Goal: Information Seeking & Learning: Find specific fact

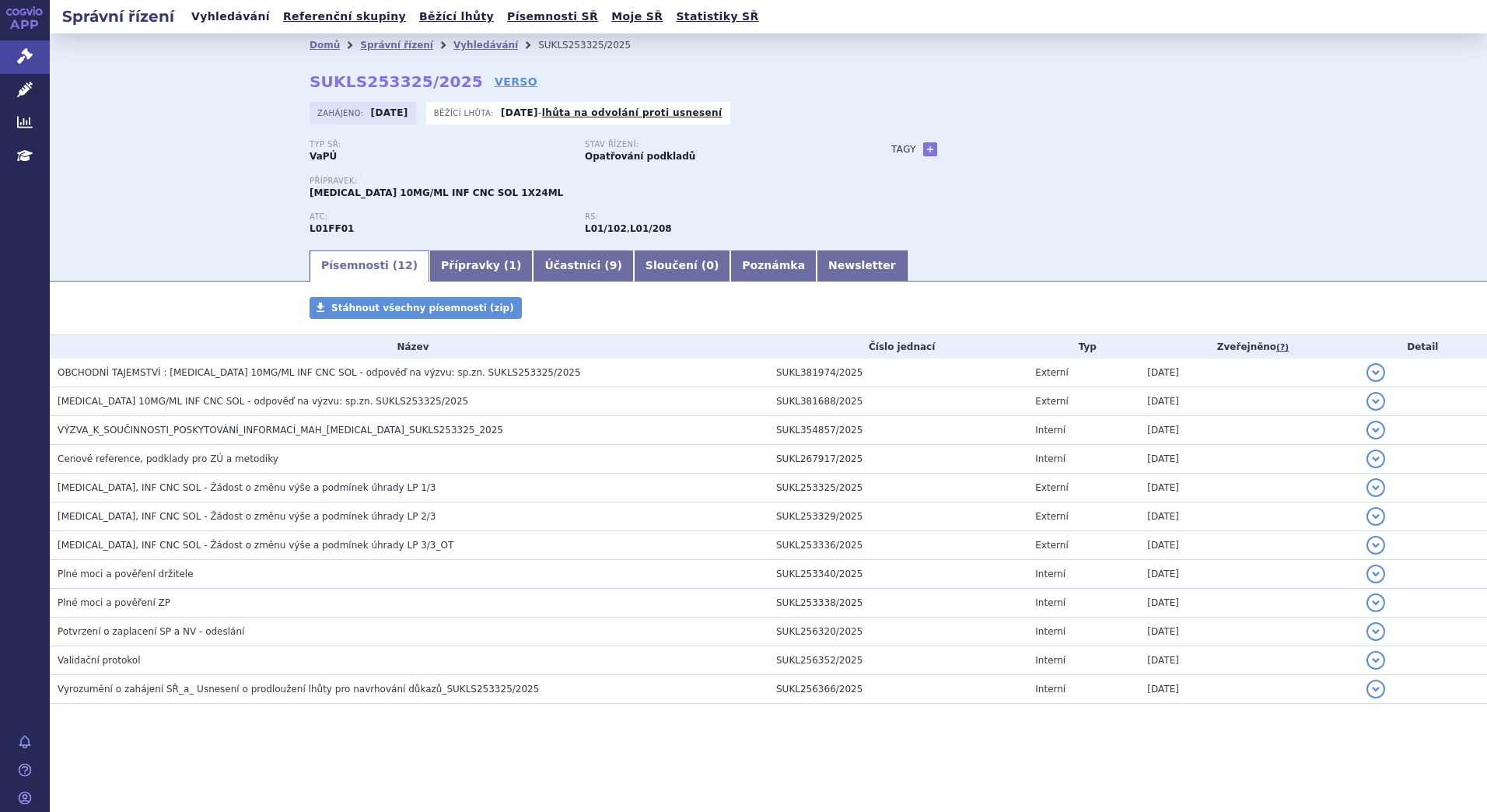
click at [229, 9] on link "Vyhledávání" at bounding box center [230, 17] width 88 height 21
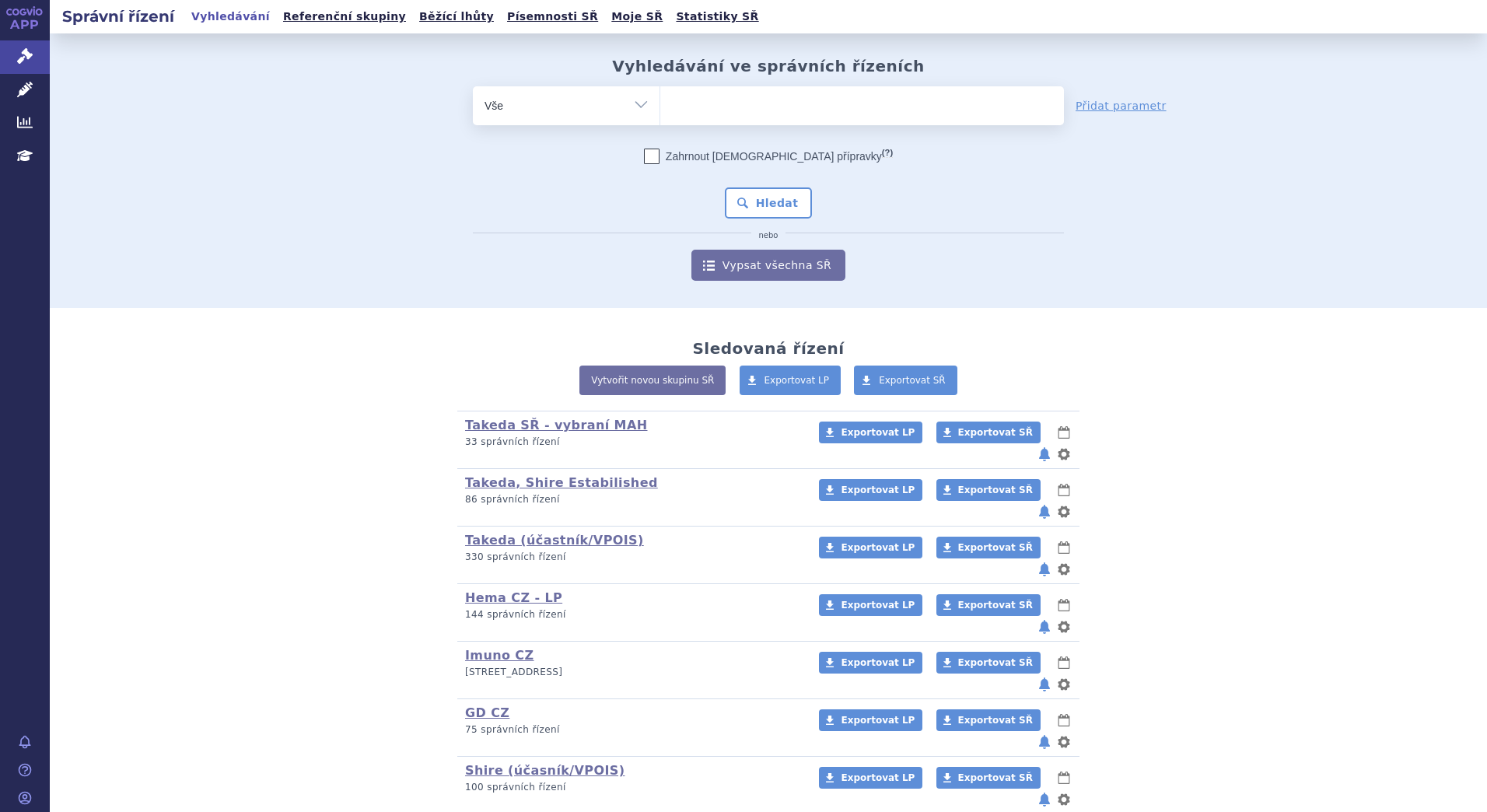
click at [711, 110] on ul at bounding box center [862, 103] width 404 height 33
click at [660, 110] on select at bounding box center [659, 105] width 1 height 39
type input "en"
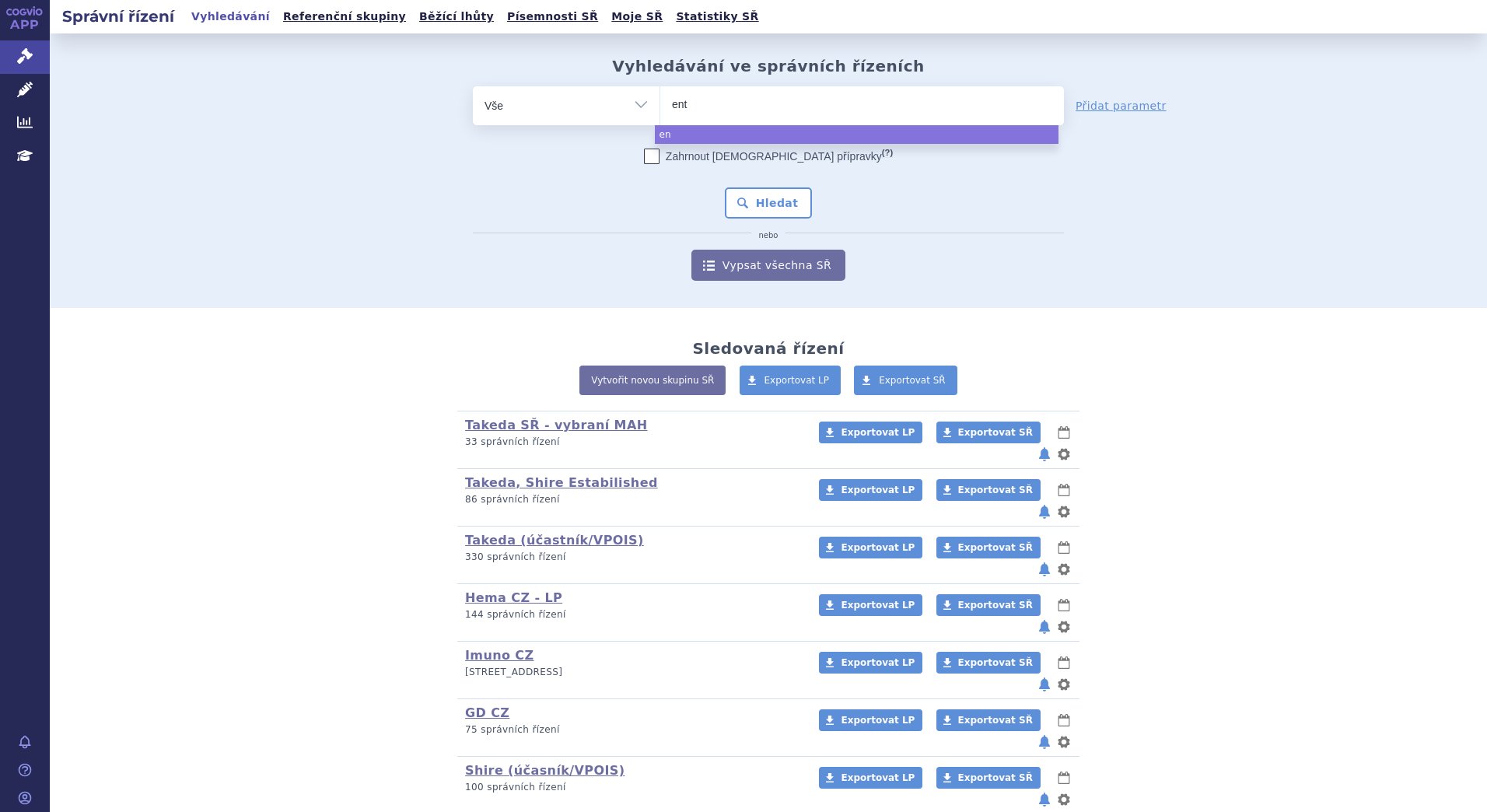
type input "enty"
type input "entyv"
type input "entyvio"
select select "entyvio"
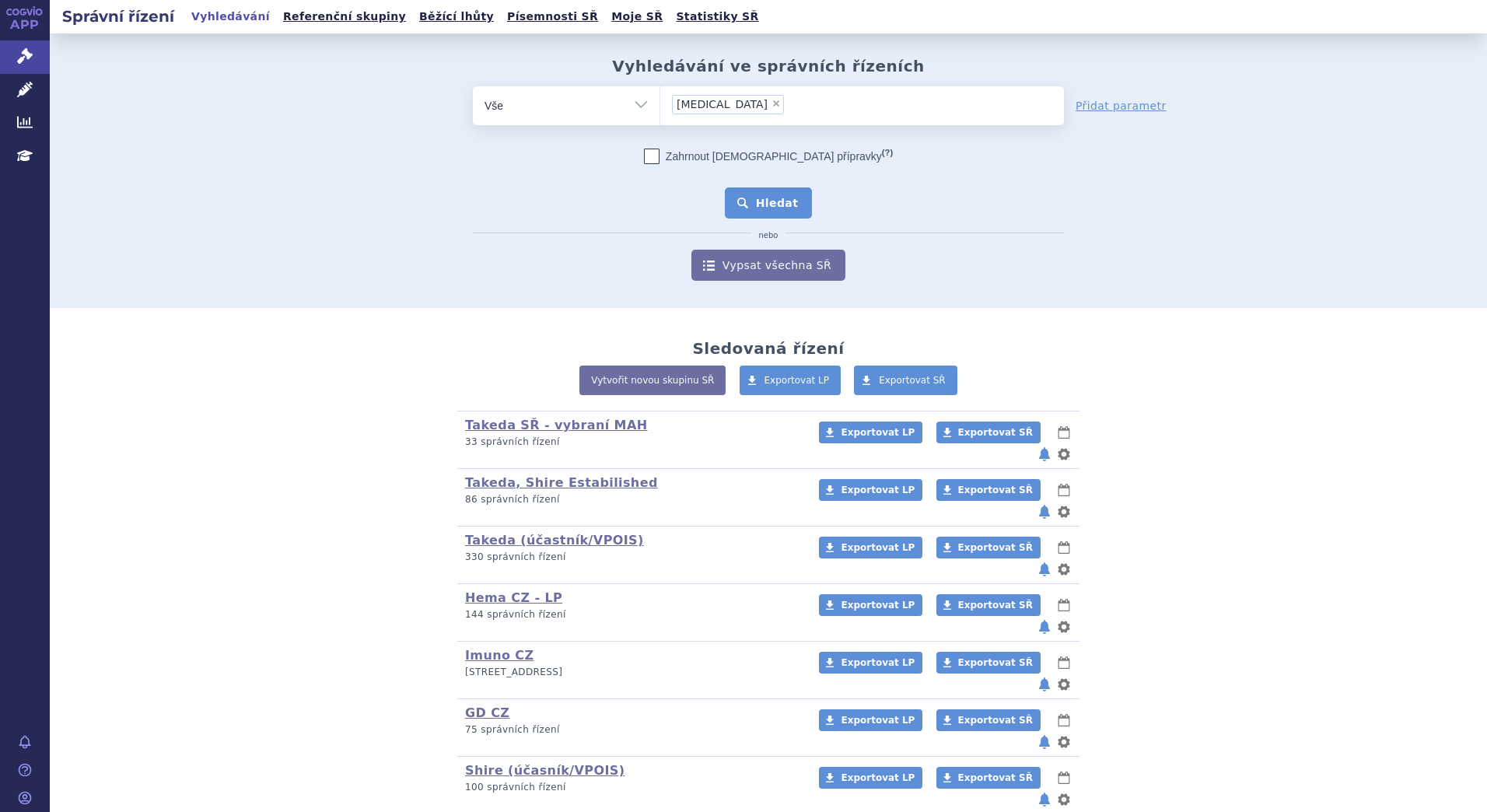
click at [737, 202] on button "Hledat" at bounding box center [769, 203] width 88 height 31
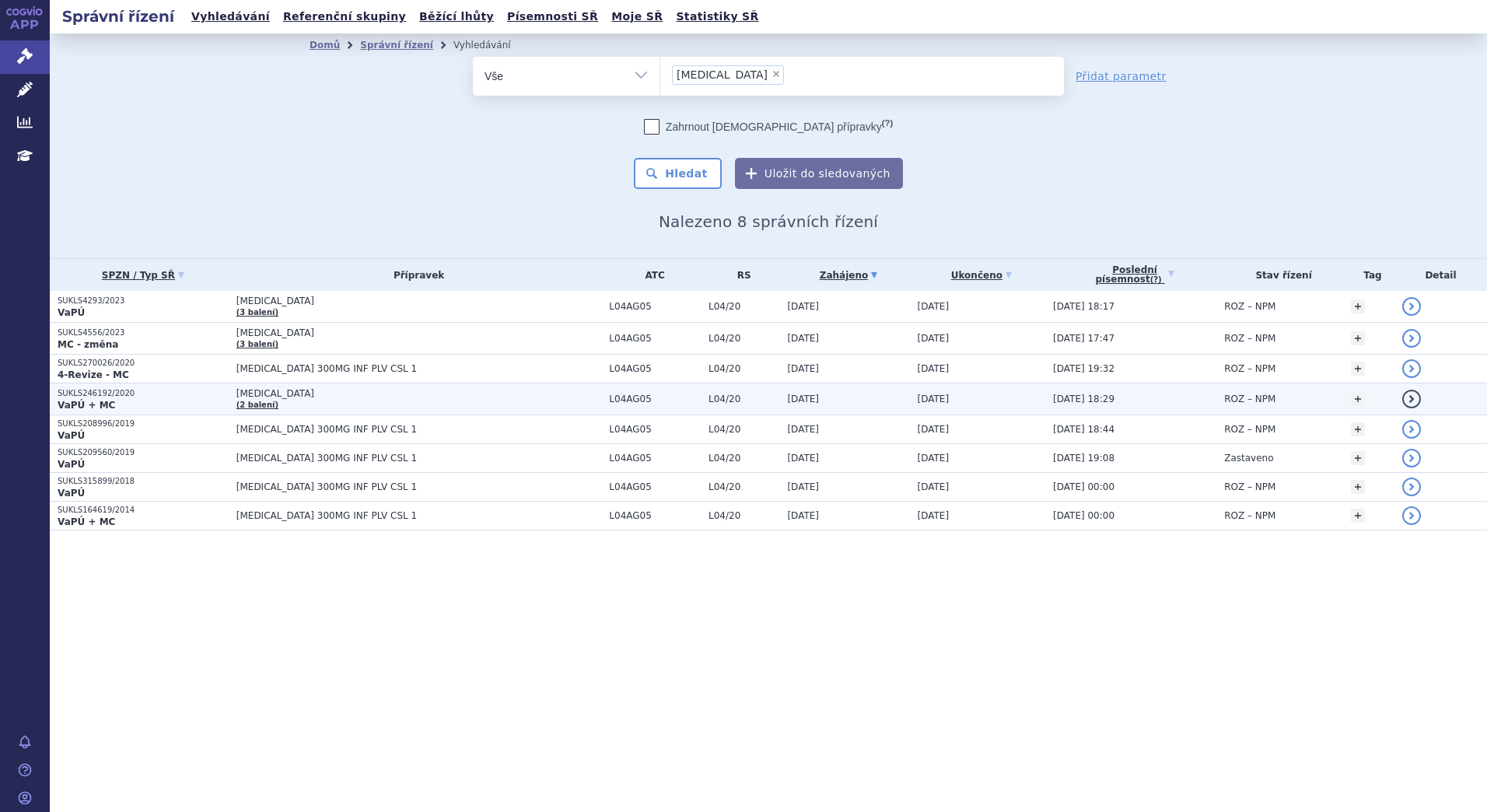
click at [447, 396] on span "[MEDICAL_DATA]" at bounding box center [418, 393] width 365 height 11
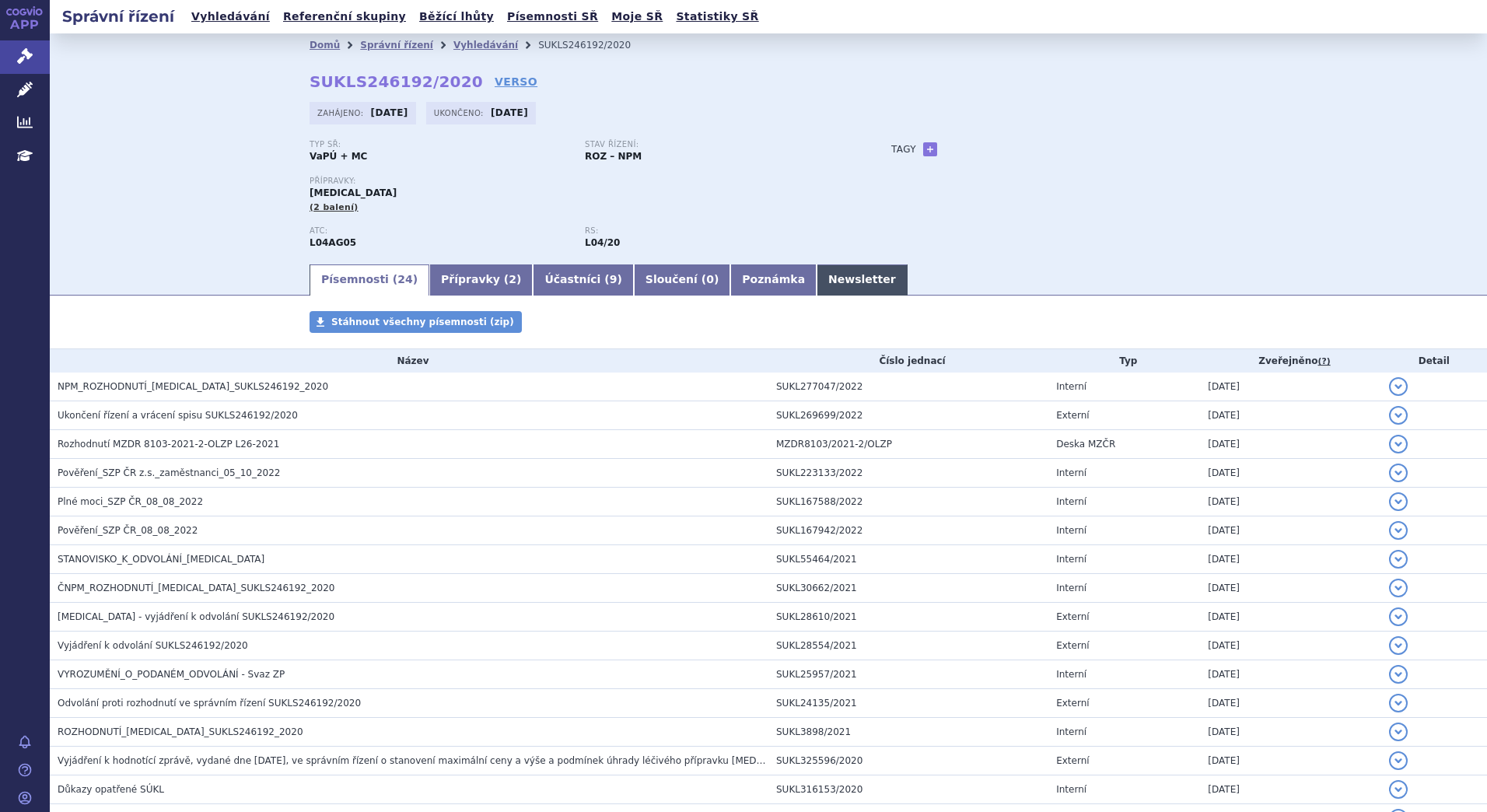
click at [816, 279] on link "Newsletter" at bounding box center [861, 280] width 91 height 31
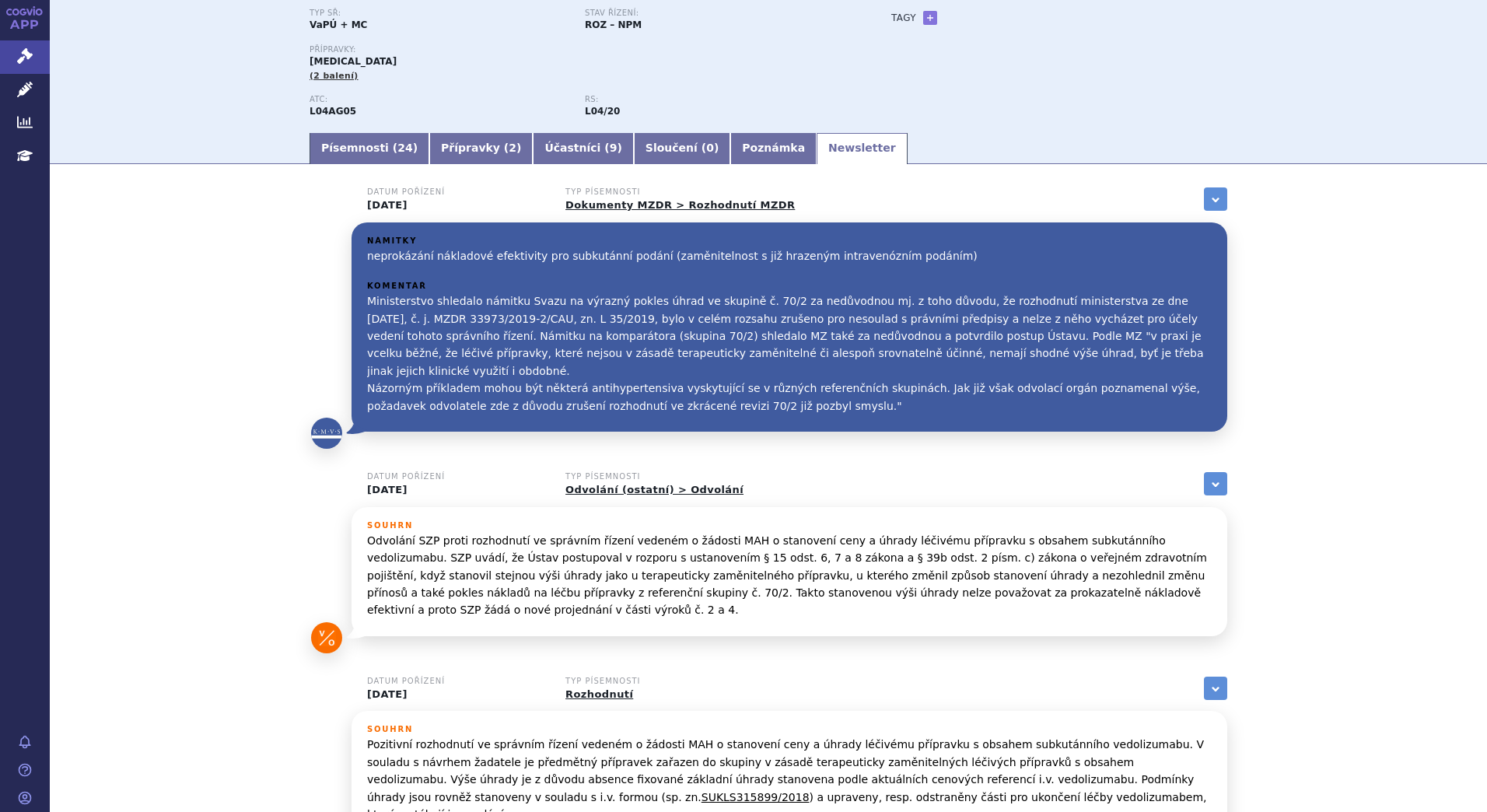
scroll to position [155, 0]
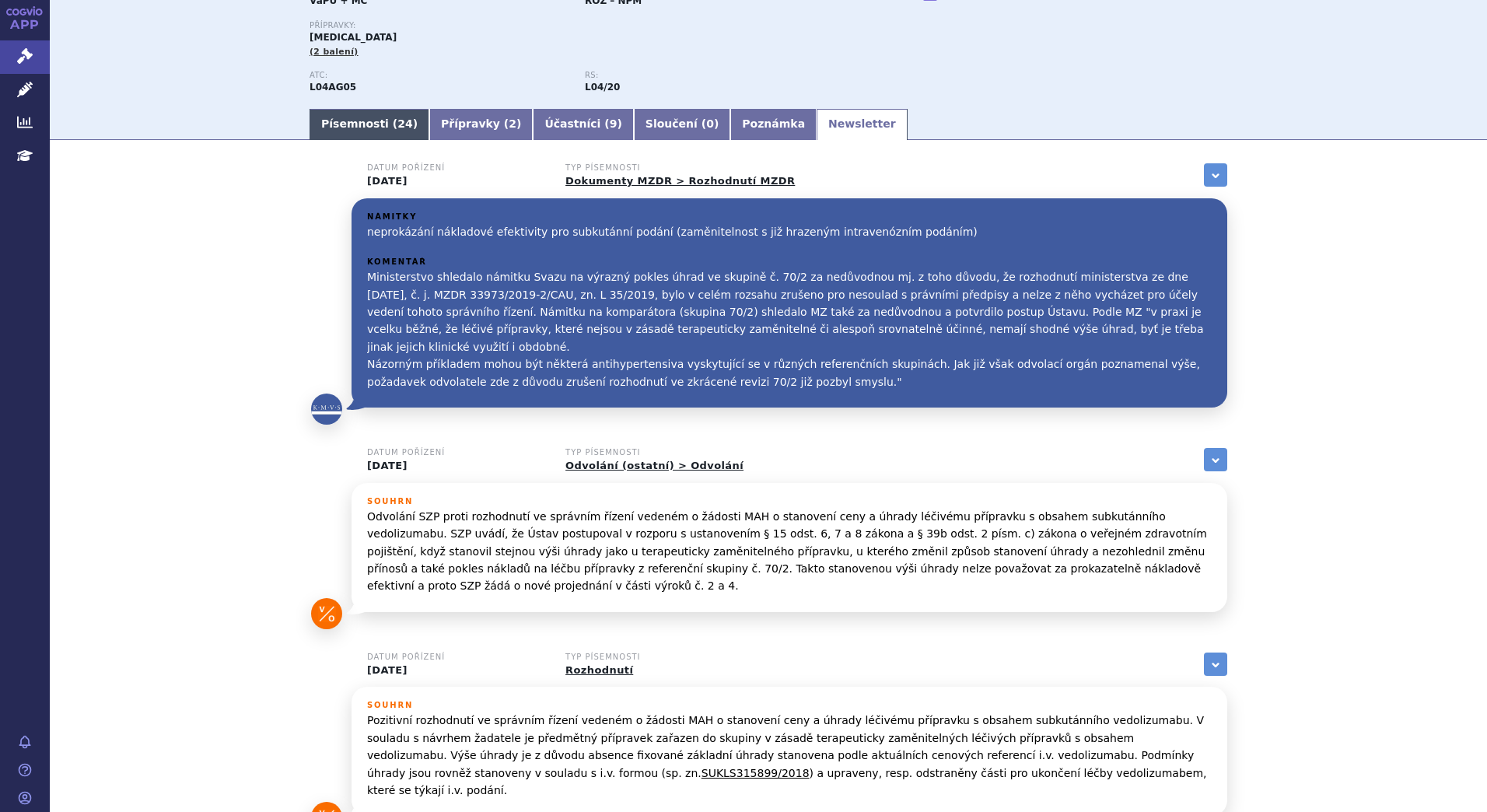
click at [375, 118] on link "Písemnosti ( 24 )" at bounding box center [369, 124] width 120 height 31
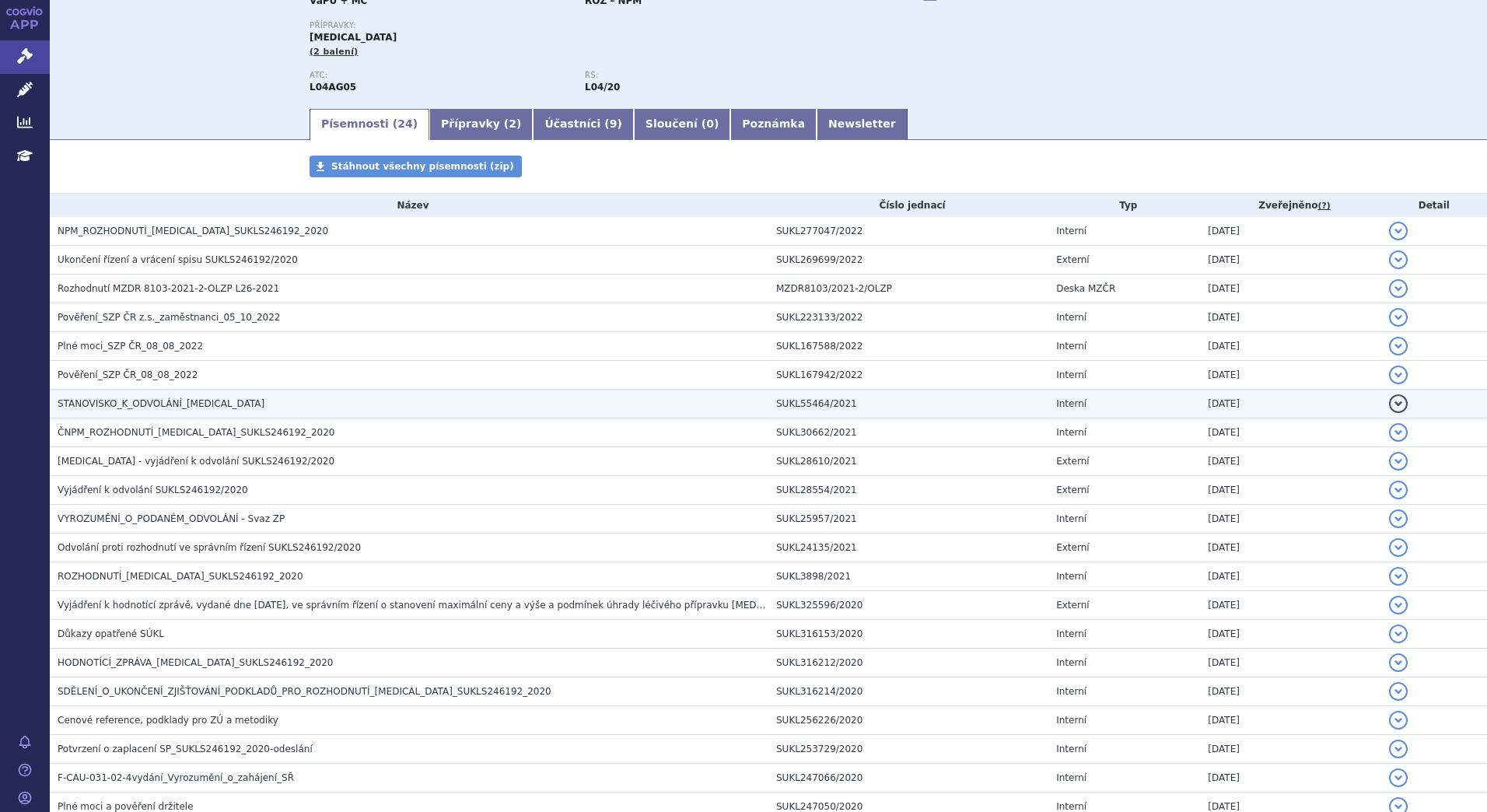
click at [169, 404] on span "STANOVISKO_K_ODVOLÁNÍ_Entyvio" at bounding box center [160, 403] width 207 height 11
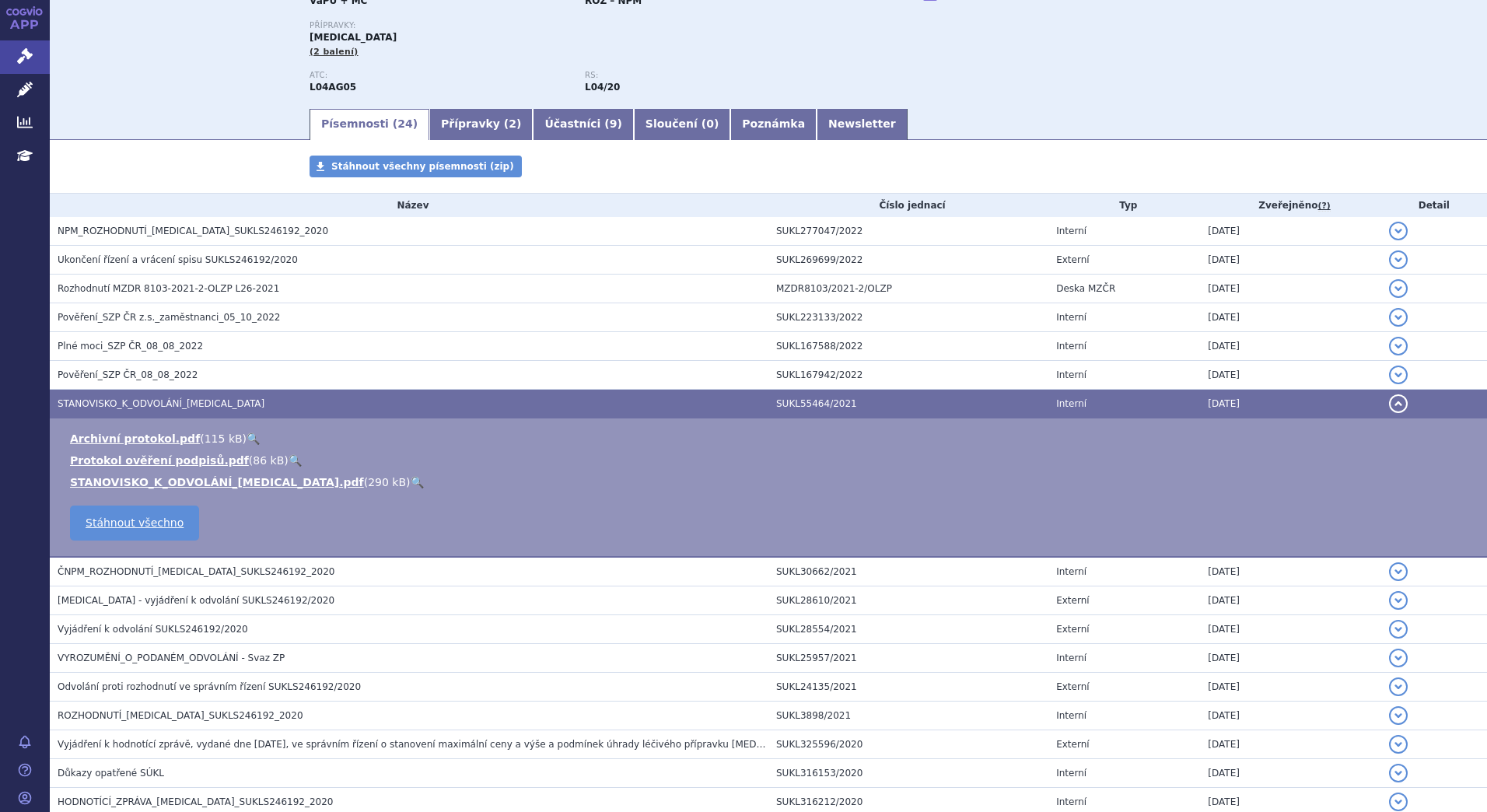
click at [411, 481] on link "🔍" at bounding box center [418, 481] width 13 height 12
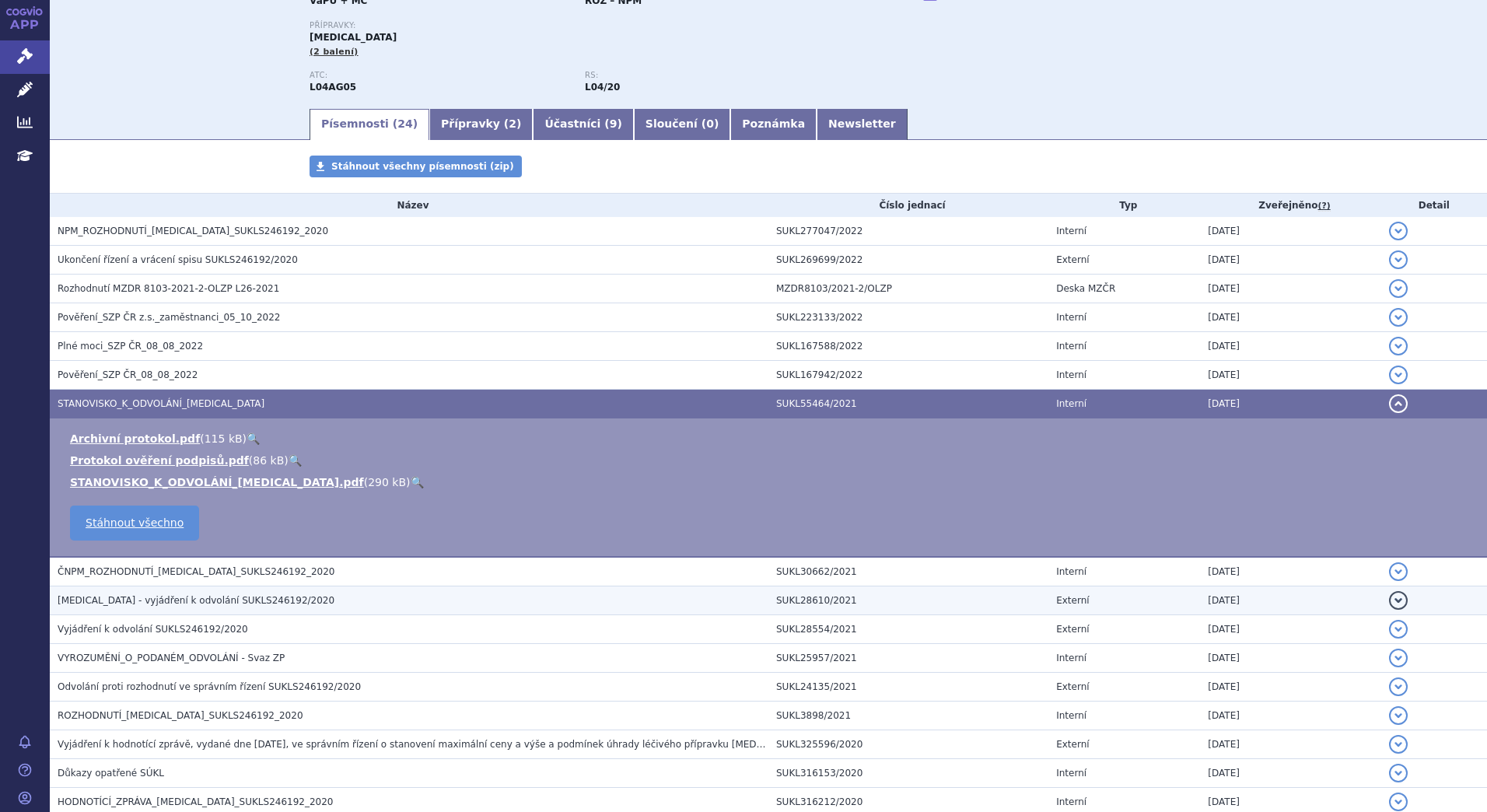
click at [274, 603] on h3 "ENTYVIO - vyjádření k odvolání SUKLS246192/2020" at bounding box center [413, 600] width 711 height 16
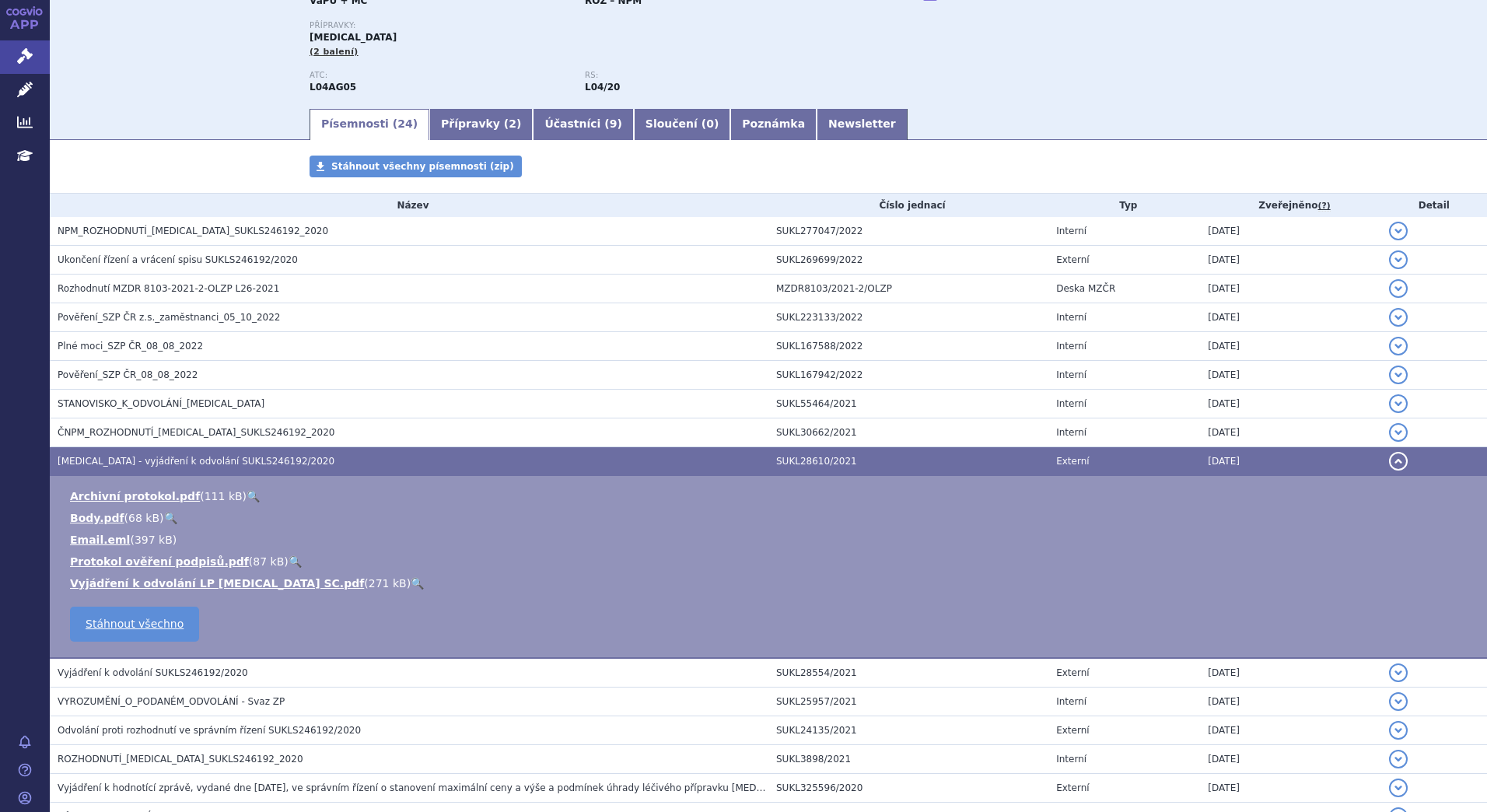
click at [411, 581] on link "🔍" at bounding box center [418, 582] width 13 height 12
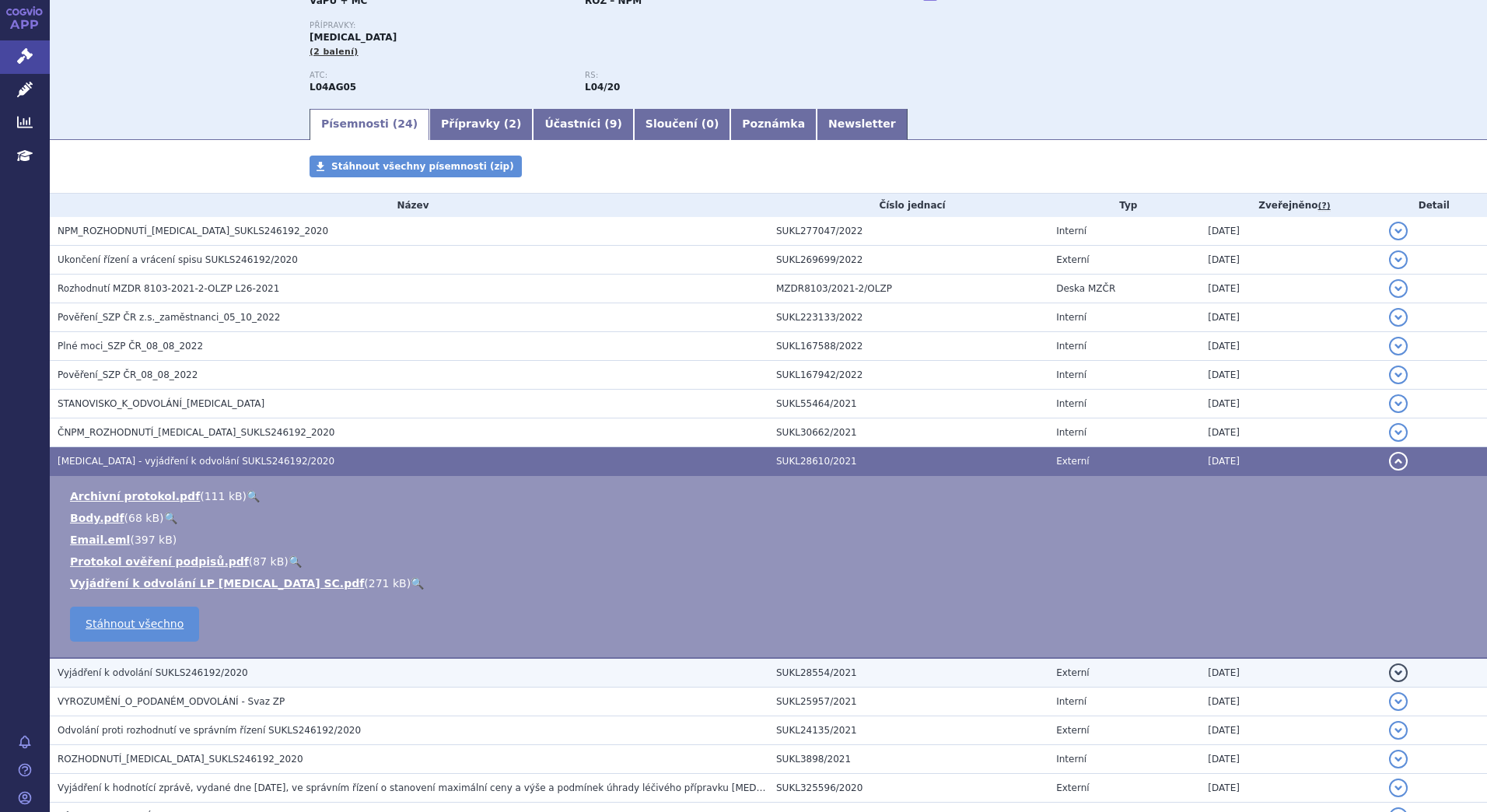
click at [274, 679] on h3 "Vyjádření k odvolání SUKLS246192/2020" at bounding box center [413, 672] width 711 height 16
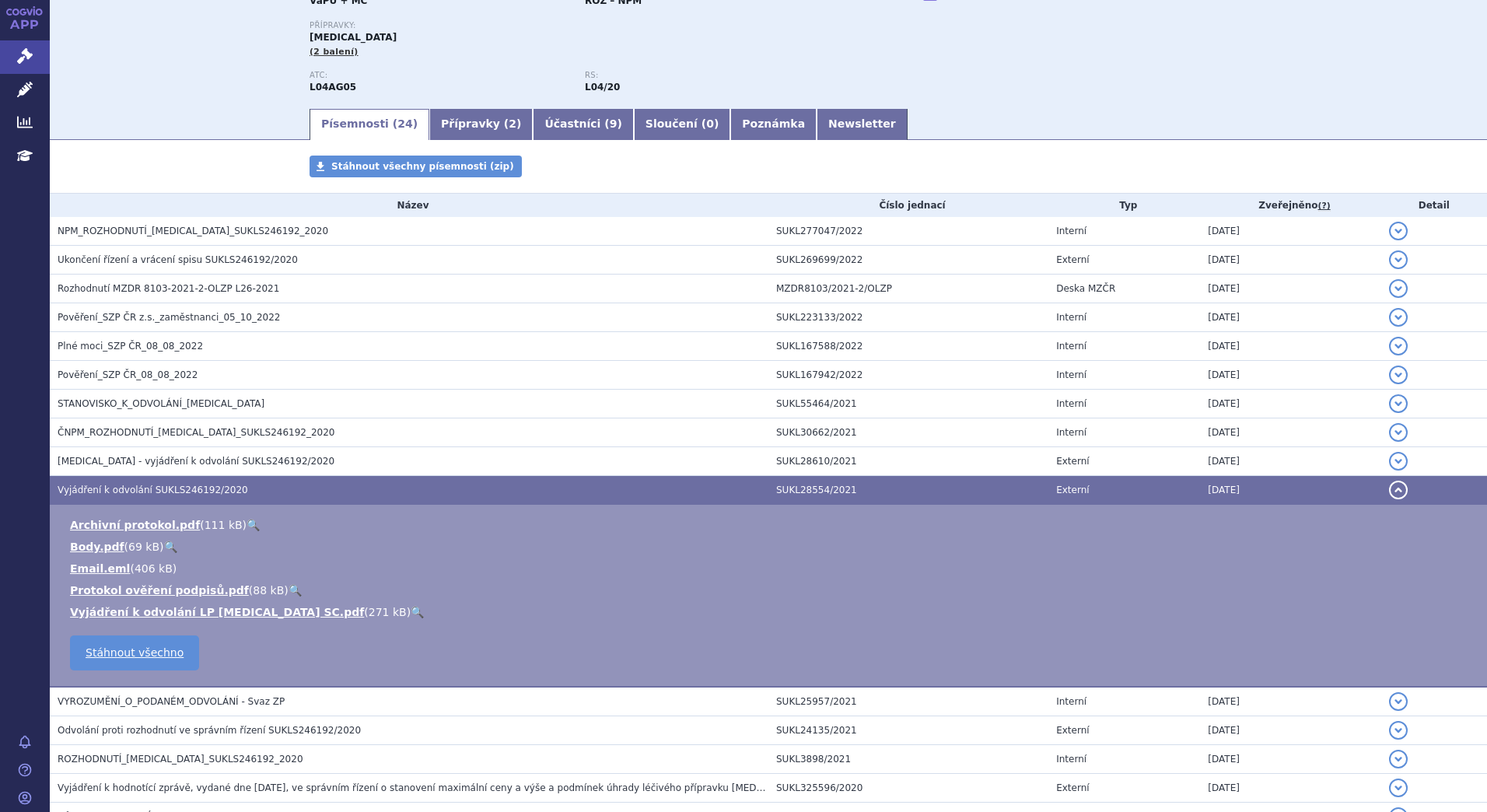
click at [411, 613] on link "🔍" at bounding box center [418, 611] width 13 height 12
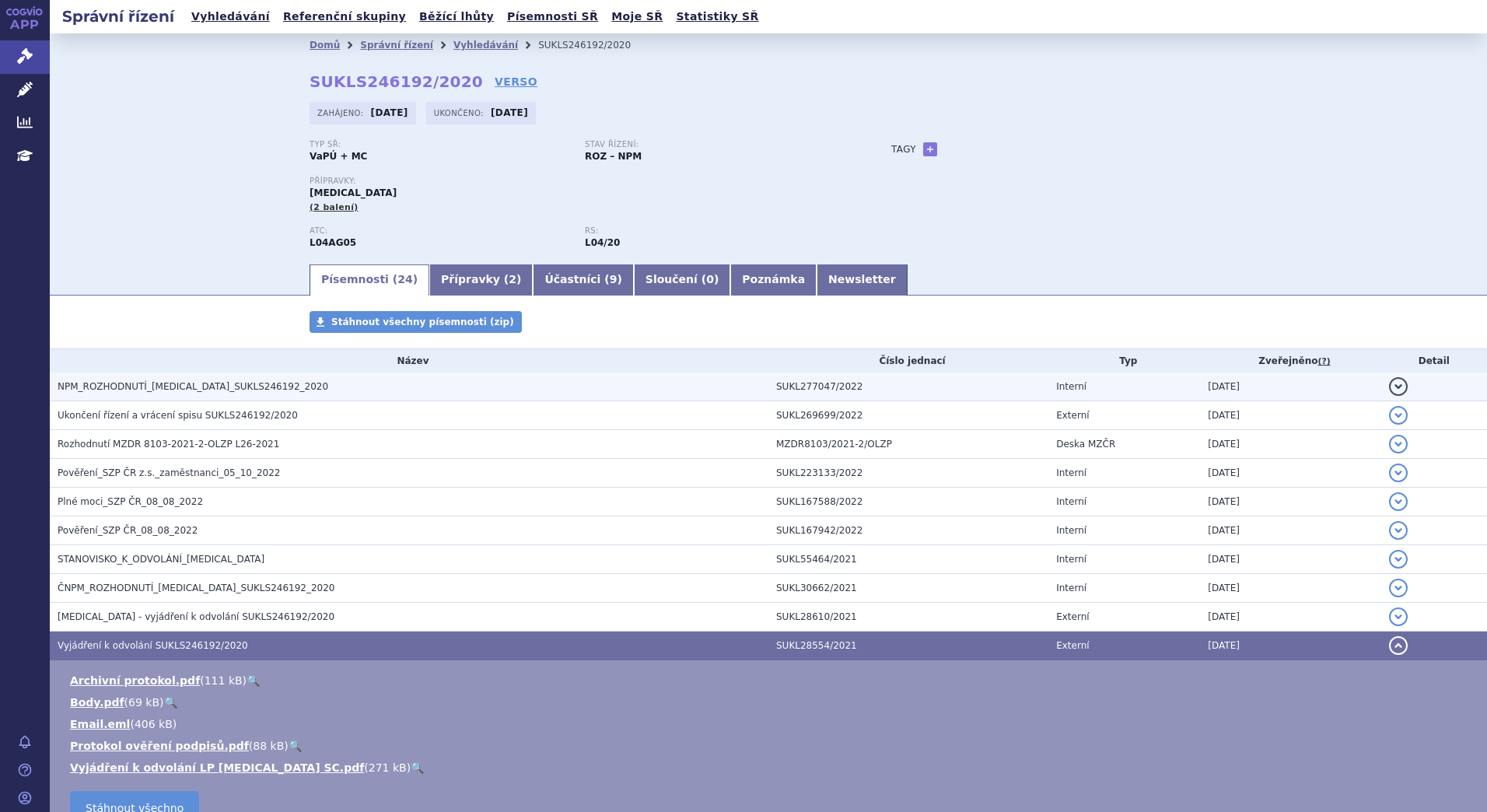
click at [310, 392] on h3 "NPM_ROZHODNUTÍ_ENTYVIO_SUKLS246192_2020" at bounding box center [413, 386] width 711 height 16
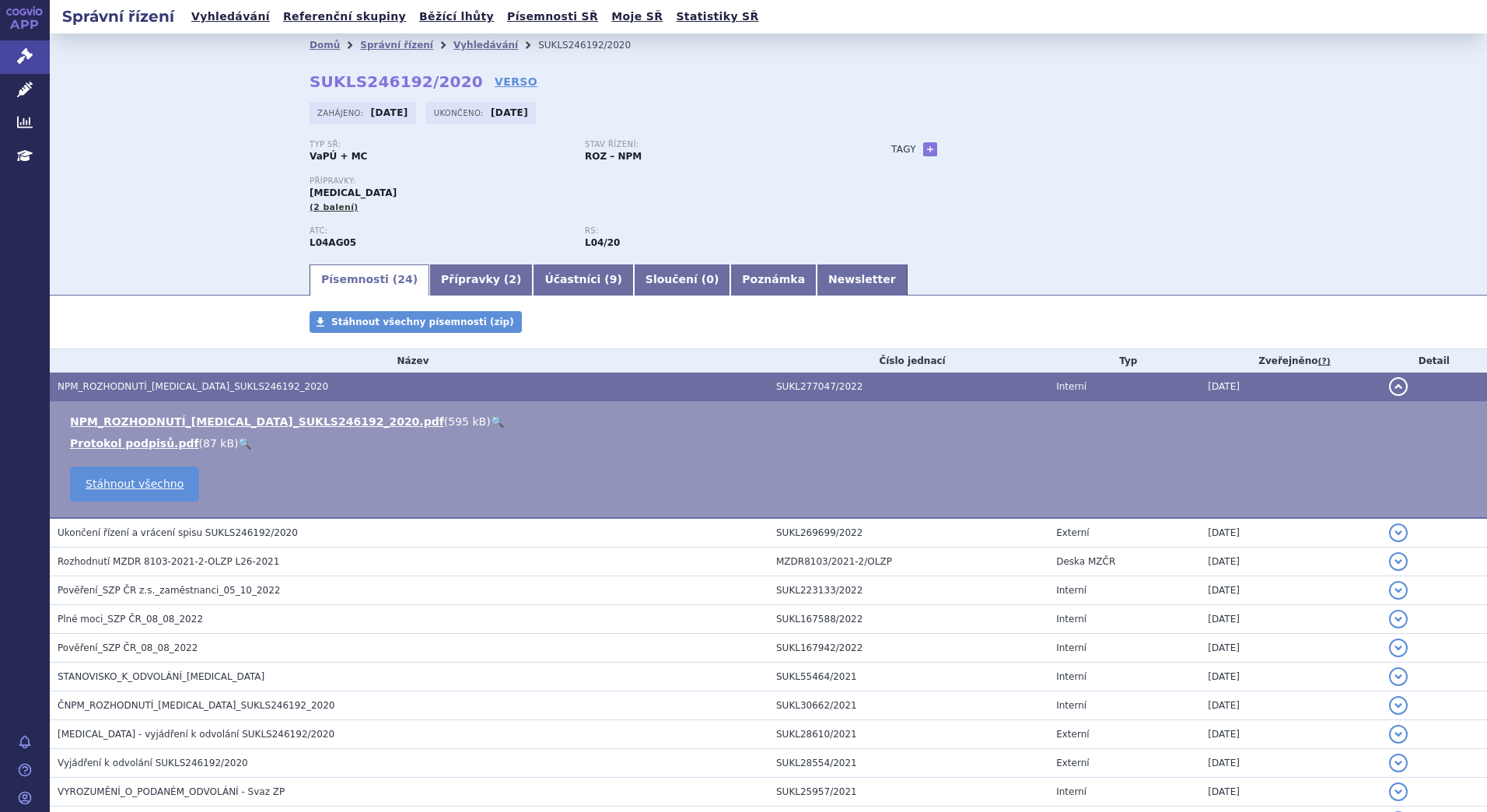
click at [491, 419] on link "🔍" at bounding box center [498, 421] width 13 height 12
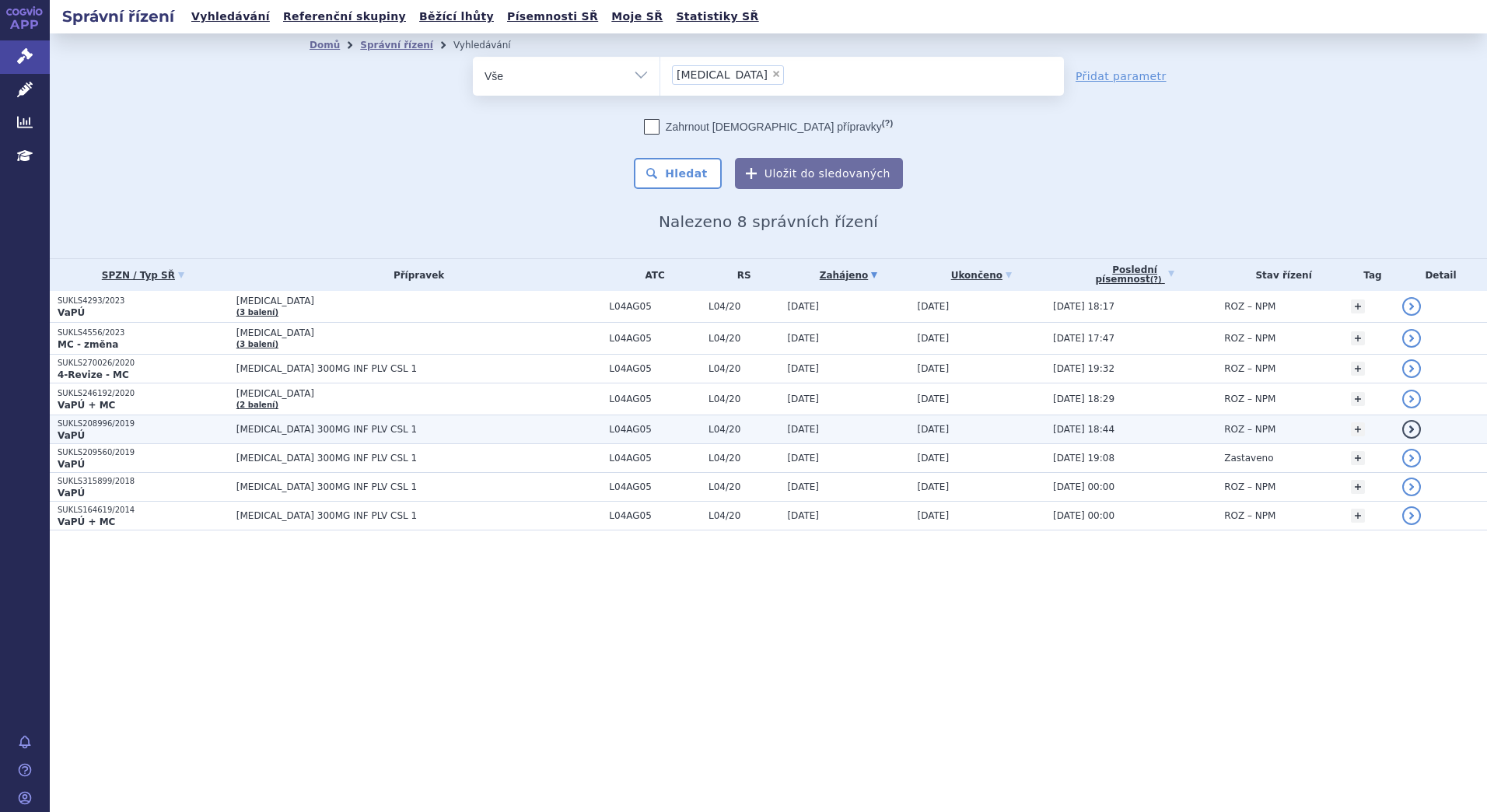
click at [167, 429] on p "VaPÚ" at bounding box center [142, 435] width 171 height 12
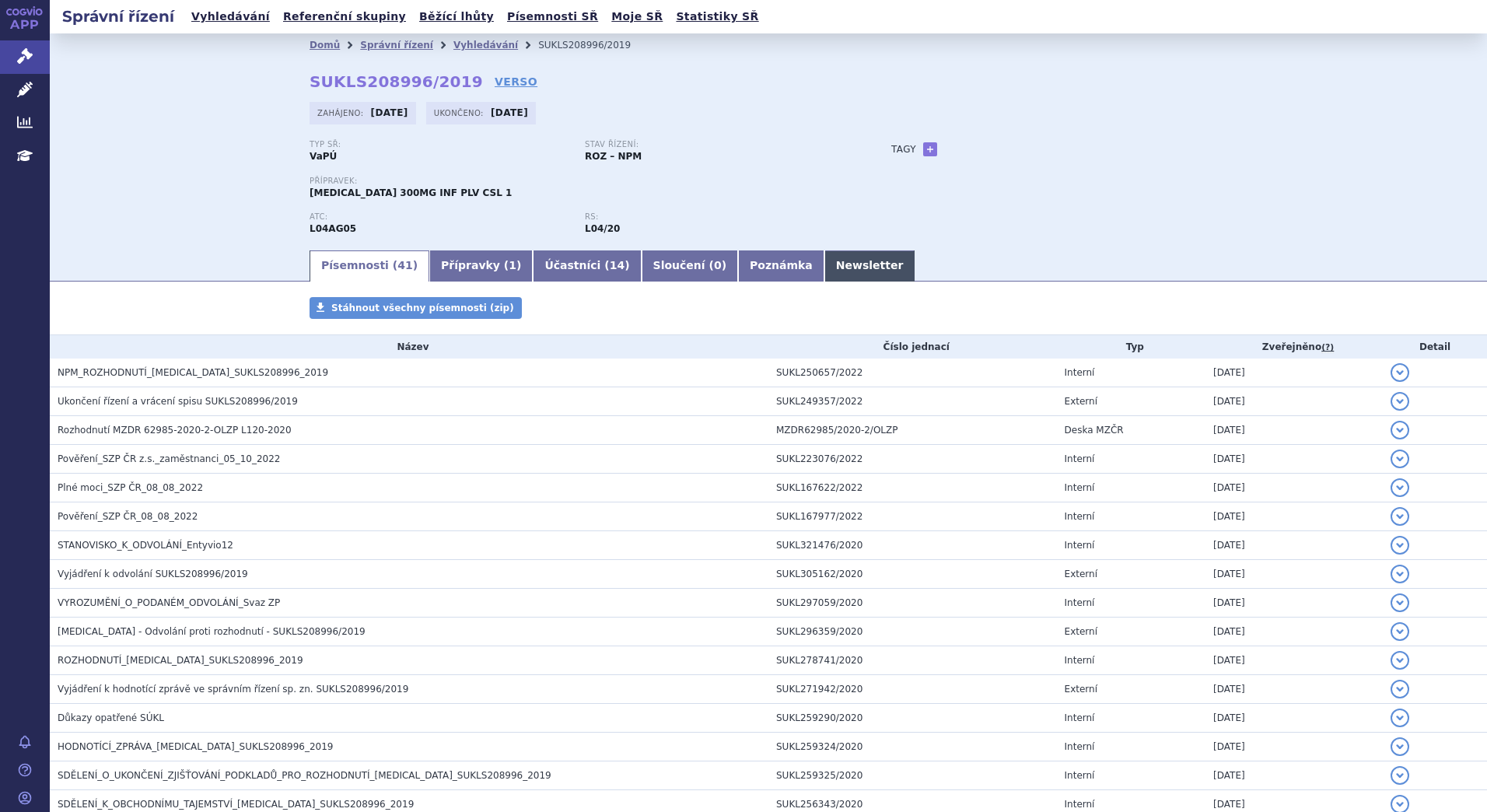
click at [824, 271] on link "Newsletter" at bounding box center [869, 265] width 91 height 31
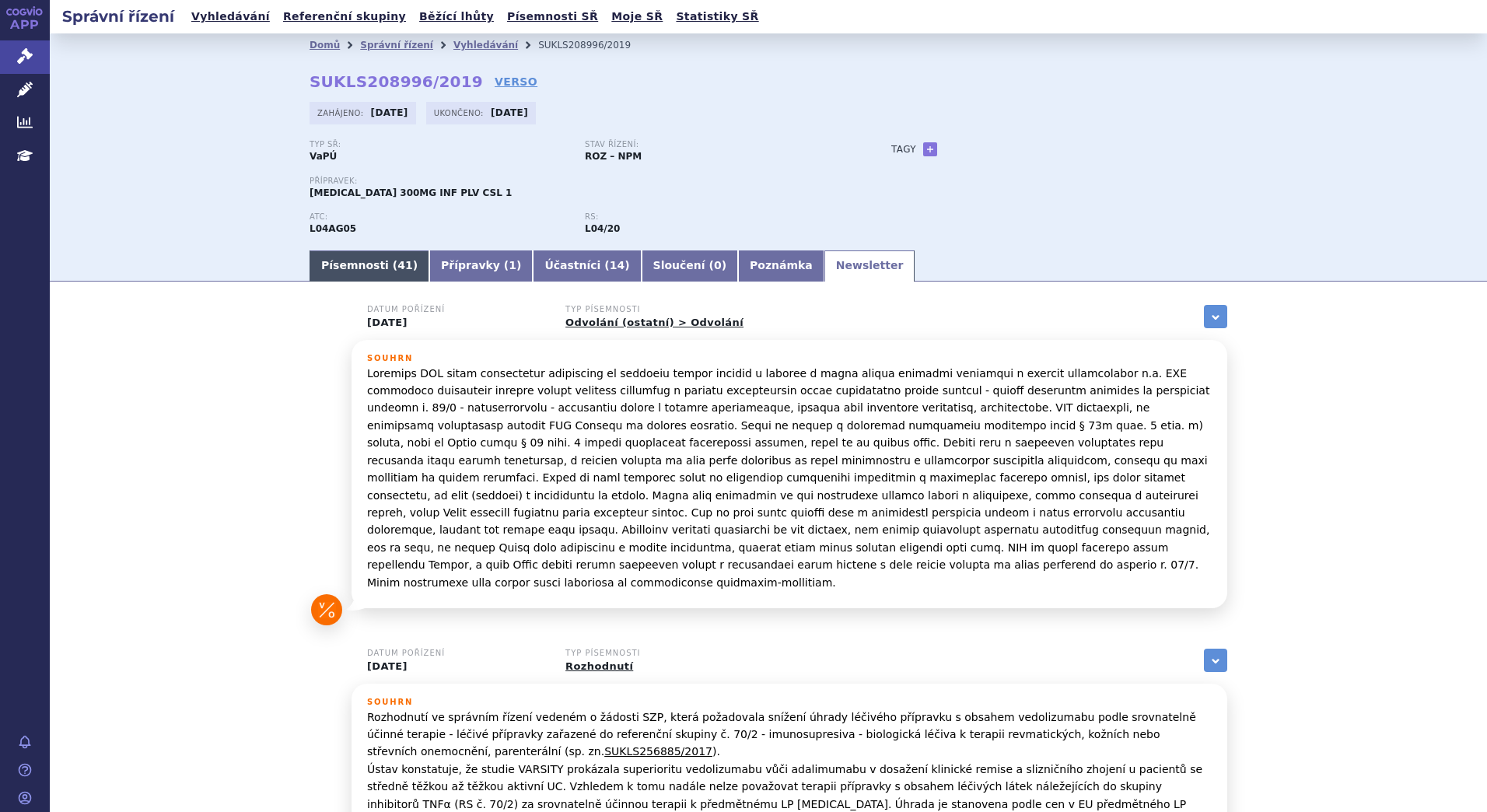
click at [385, 254] on link "Písemnosti ( 41 )" at bounding box center [369, 265] width 120 height 31
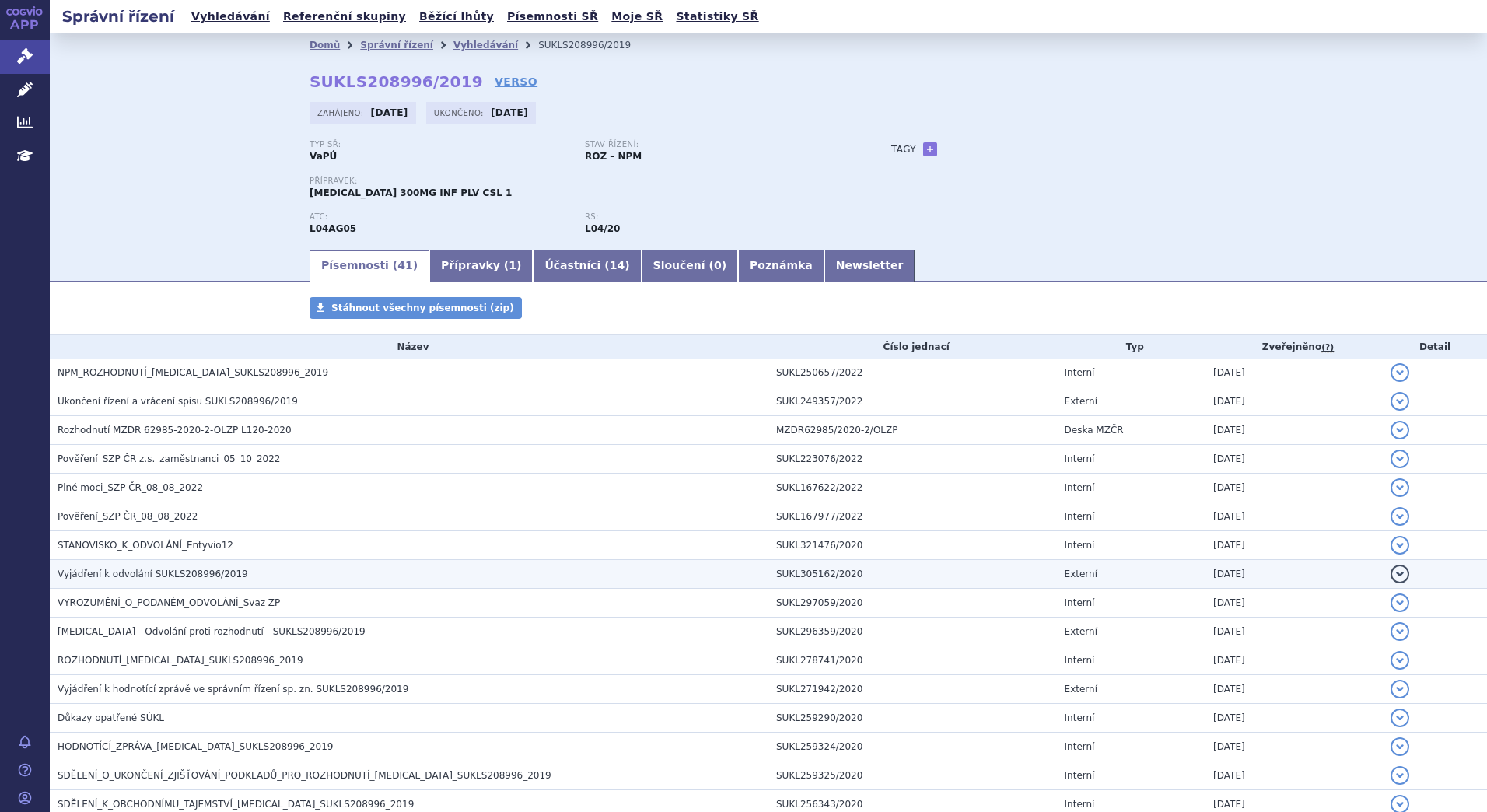
click at [234, 579] on h3 "Vyjádření k odvolání SUKLS208996/2019" at bounding box center [413, 573] width 711 height 16
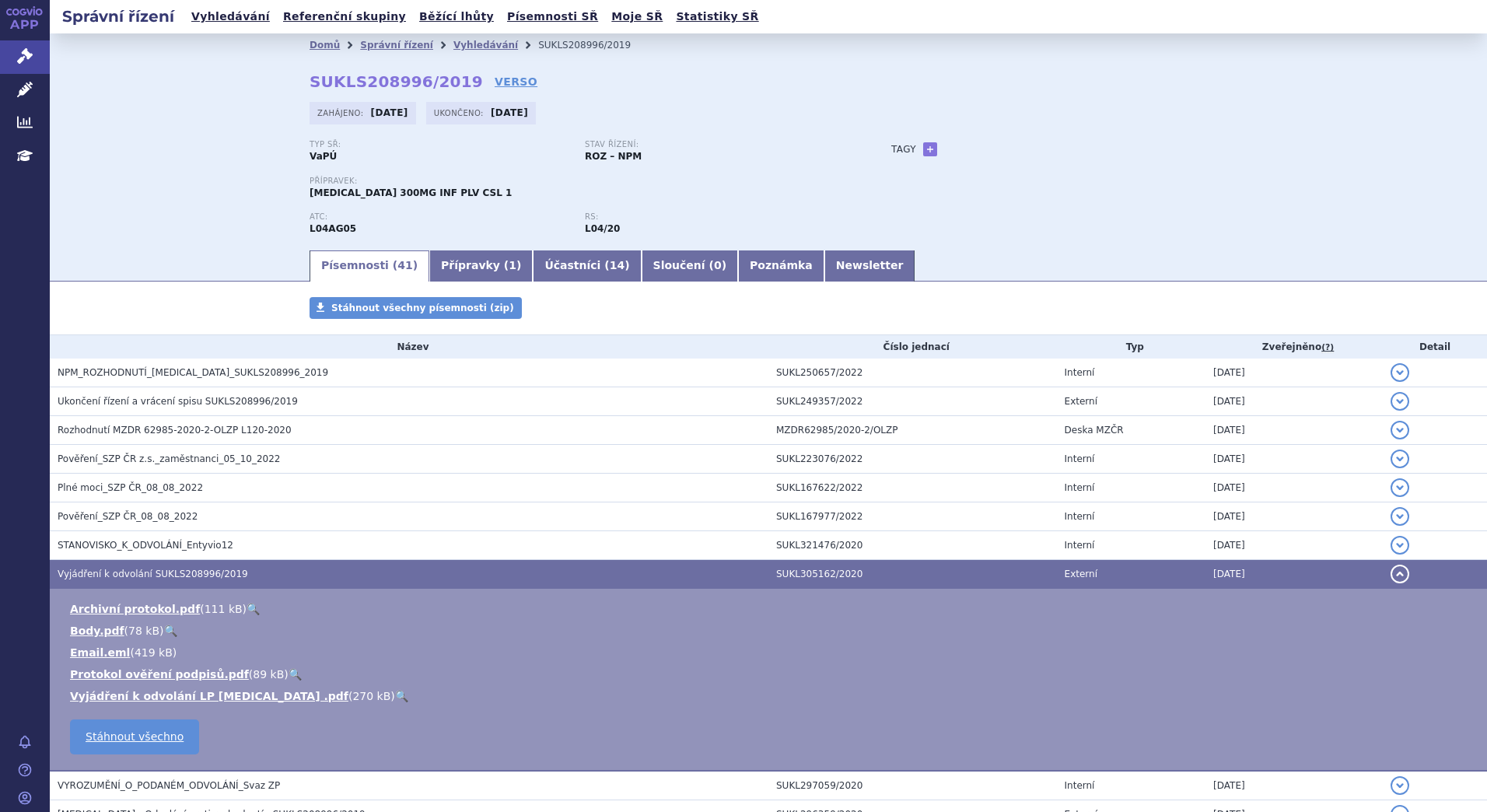
click at [395, 693] on link "🔍" at bounding box center [401, 695] width 13 height 12
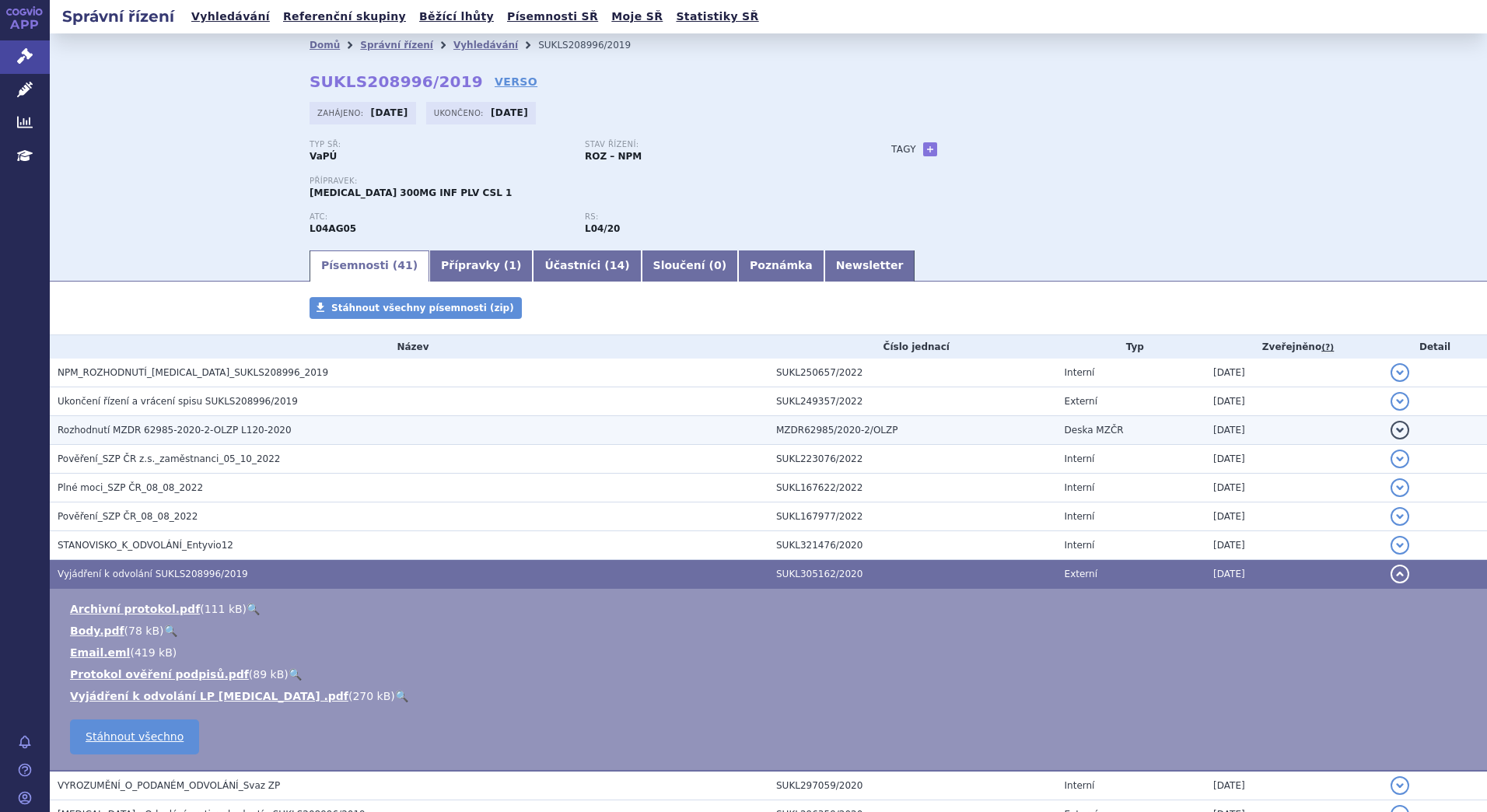
click at [174, 435] on span "Rozhodnutí MZDR 62985-2020-2-OLZP L120-2020" at bounding box center [174, 430] width 234 height 11
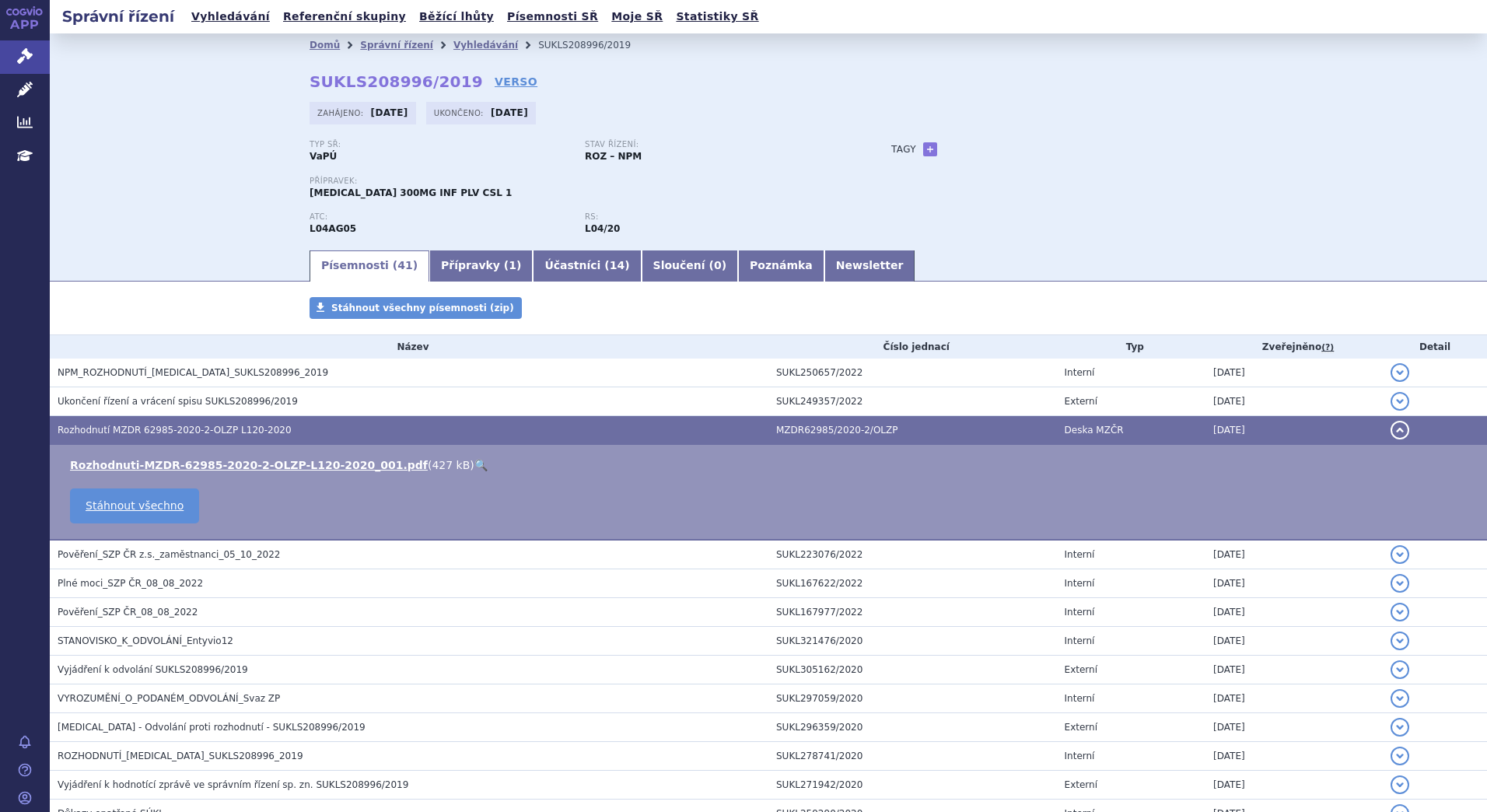
click at [475, 459] on link "🔍" at bounding box center [481, 465] width 13 height 12
